Goal: Information Seeking & Learning: Learn about a topic

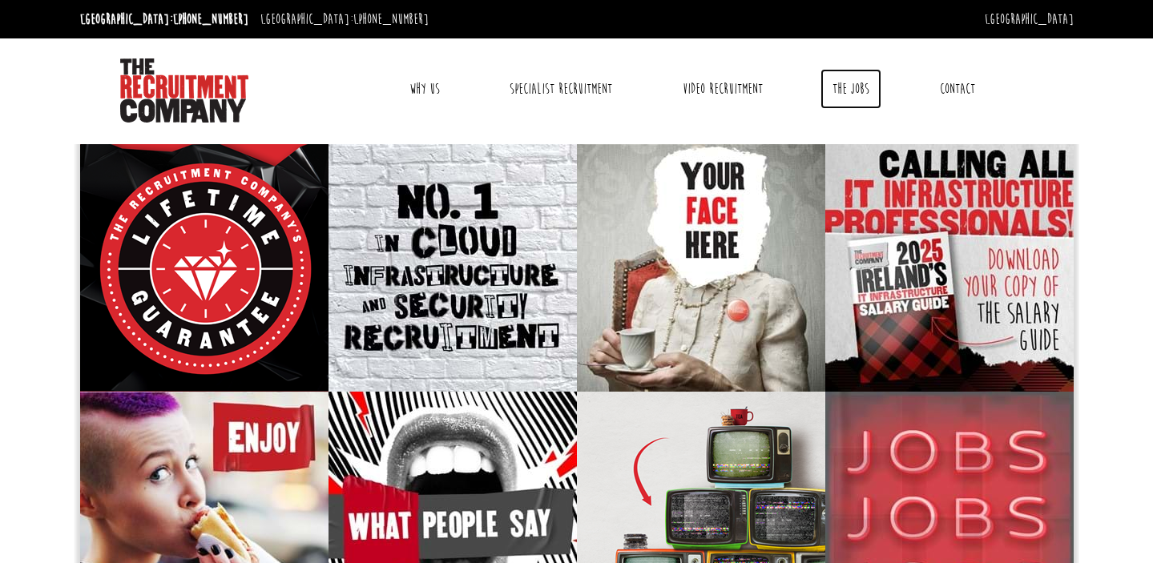
click at [847, 89] on link "The Jobs" at bounding box center [850, 89] width 61 height 40
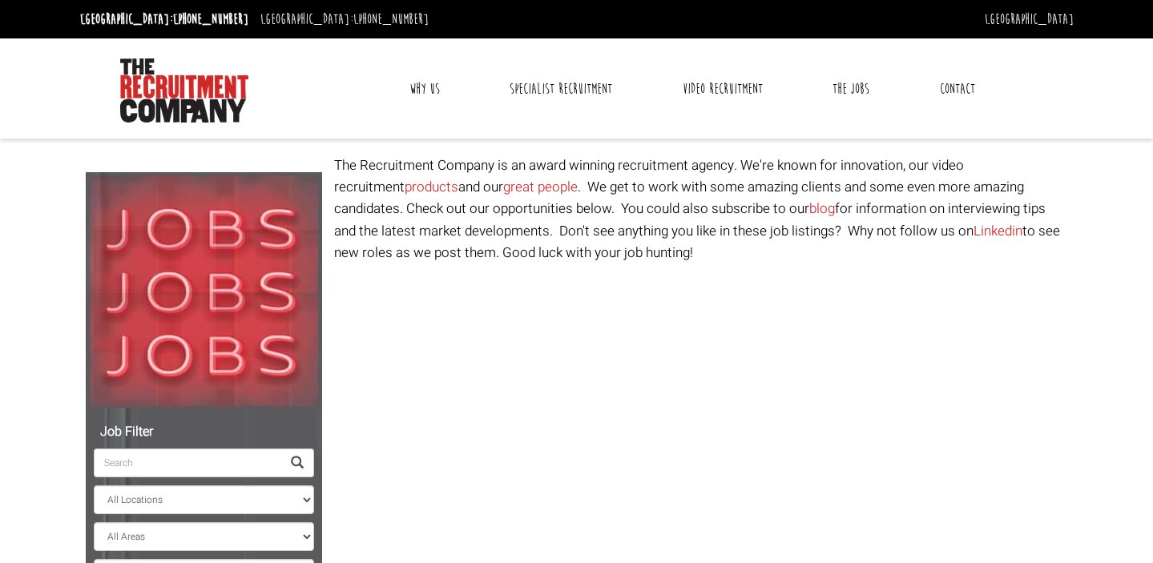
select select "[GEOGRAPHIC_DATA]"
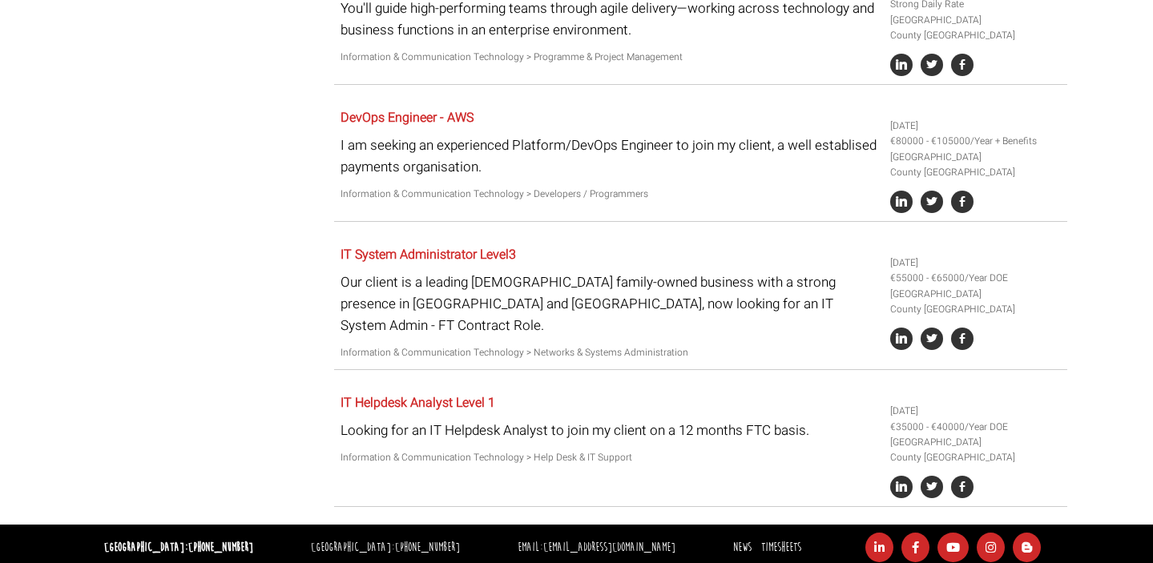
scroll to position [2282, 0]
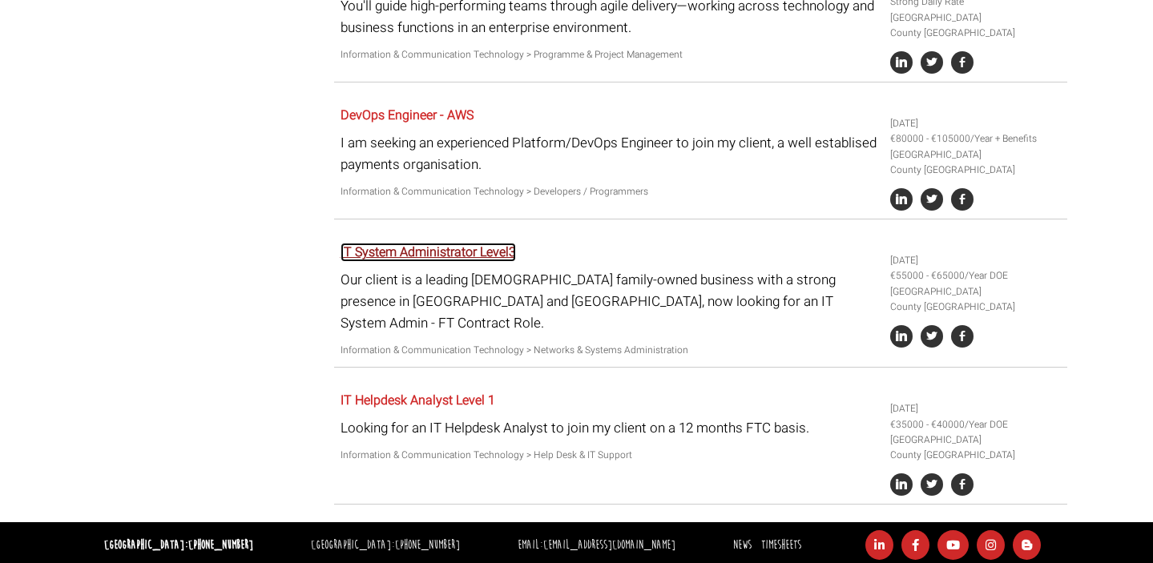
click at [398, 262] on link "IT System Administrator Level3" at bounding box center [427, 252] width 175 height 19
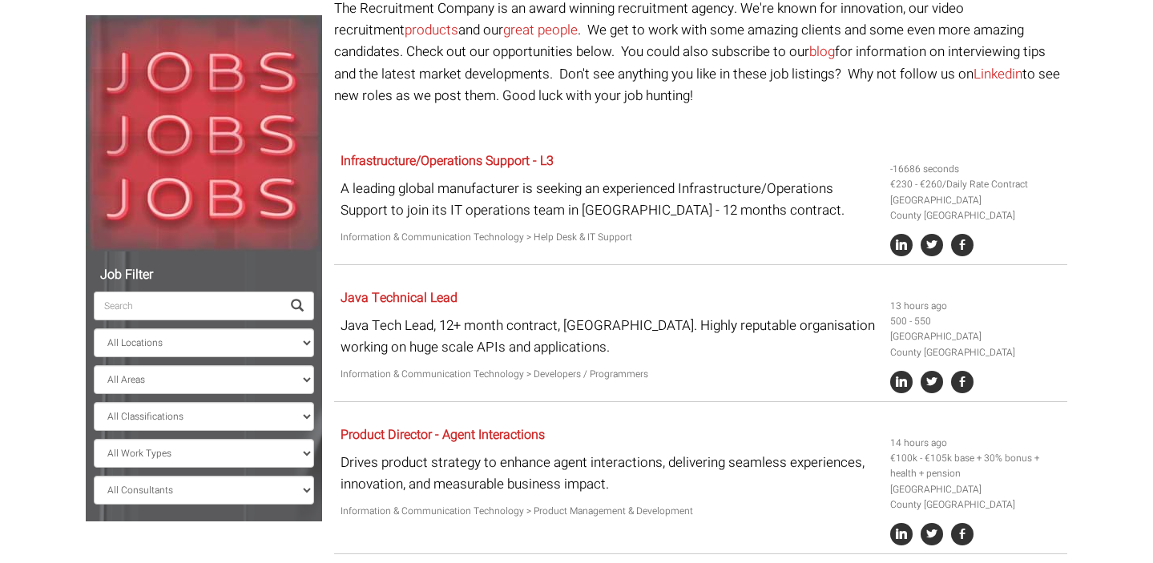
scroll to position [155, 0]
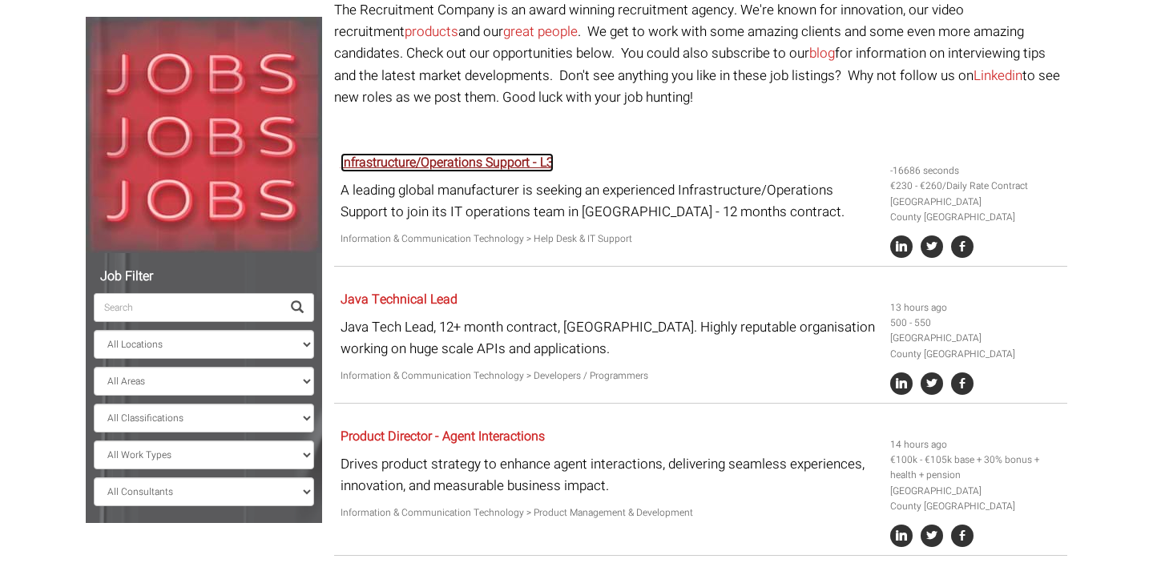
click at [445, 162] on link "Infrastructure/Operations Support - L3" at bounding box center [446, 162] width 213 height 19
